Goal: Task Accomplishment & Management: Manage account settings

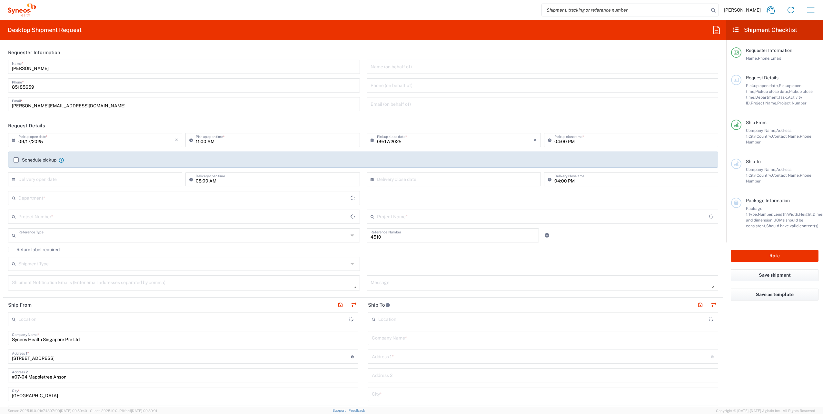
type input "Department"
type input "[GEOGRAPHIC_DATA]"
type input "Syneos Health Singapore PteLtd"
click at [816, 8] on button "button" at bounding box center [810, 9] width 15 height 15
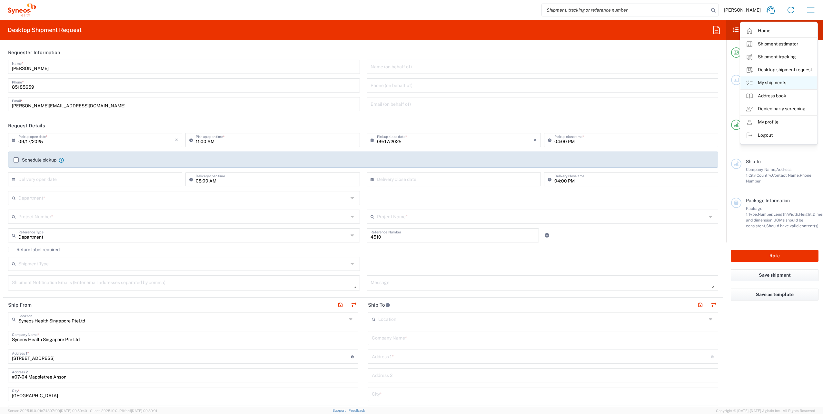
click at [772, 81] on link "My shipments" at bounding box center [778, 82] width 77 height 13
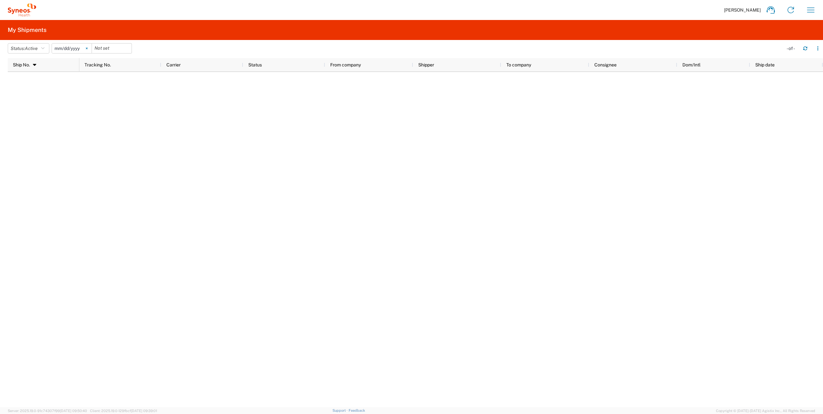
click at [88, 47] on icon at bounding box center [87, 48] width 2 height 2
click at [43, 49] on button "Status: Active" at bounding box center [29, 48] width 42 height 10
click at [32, 82] on span "All" at bounding box center [45, 82] width 75 height 10
